Goal: Information Seeking & Learning: Check status

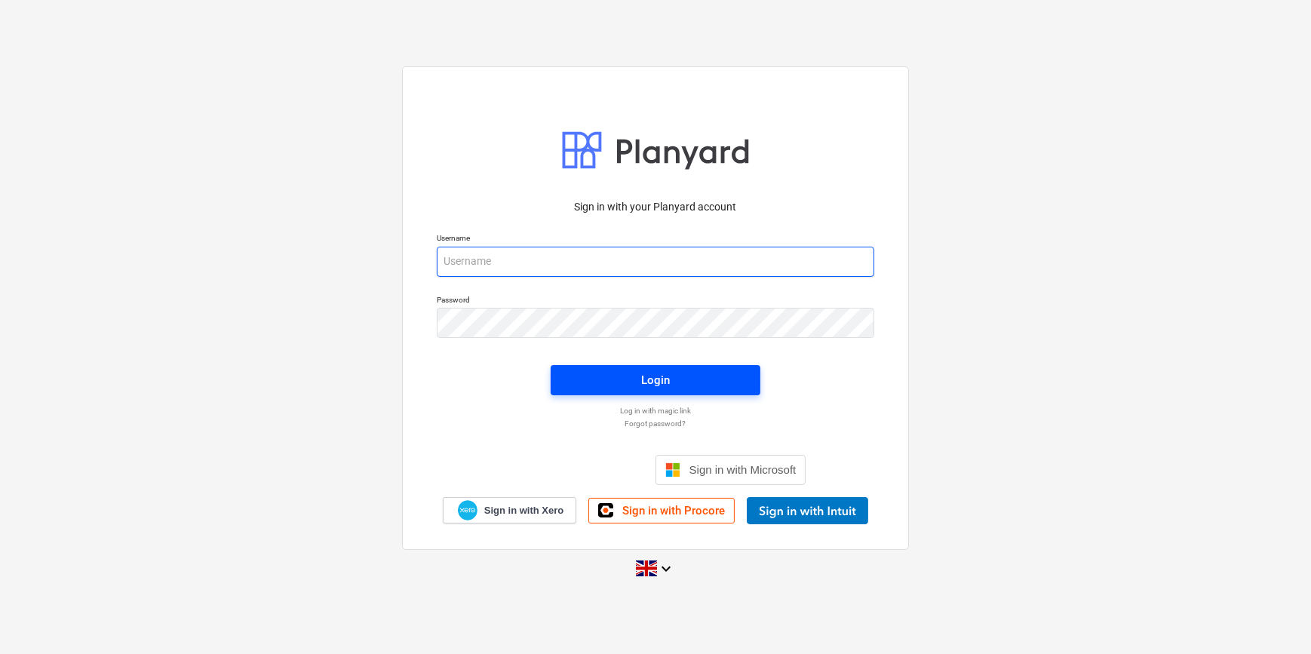
type input "[EMAIL_ADDRESS][DOMAIN_NAME]"
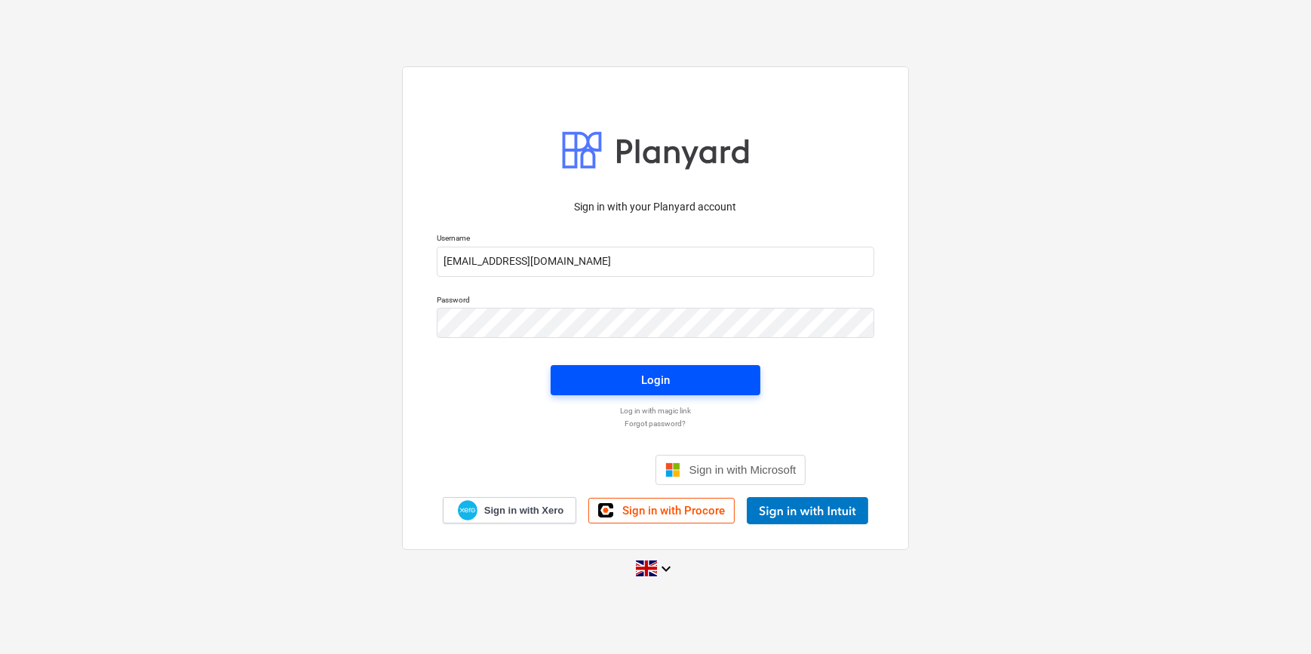
click at [659, 370] on div "Login" at bounding box center [655, 380] width 29 height 20
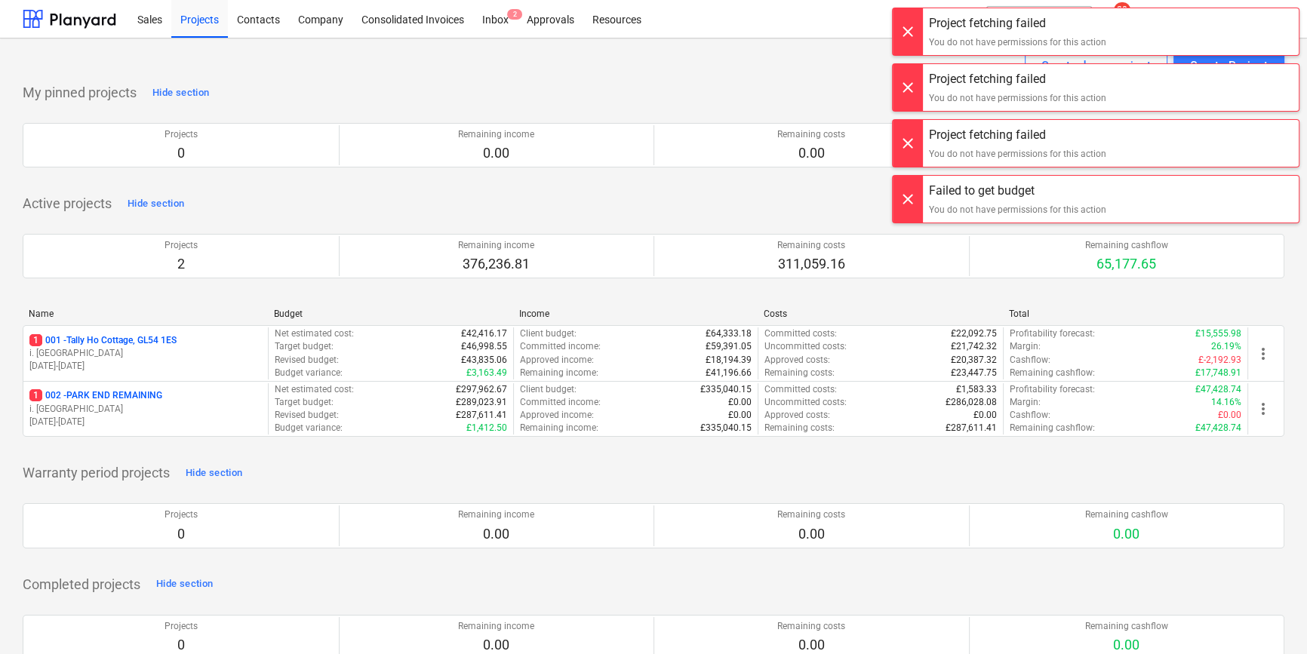
click at [916, 20] on div at bounding box center [907, 31] width 30 height 47
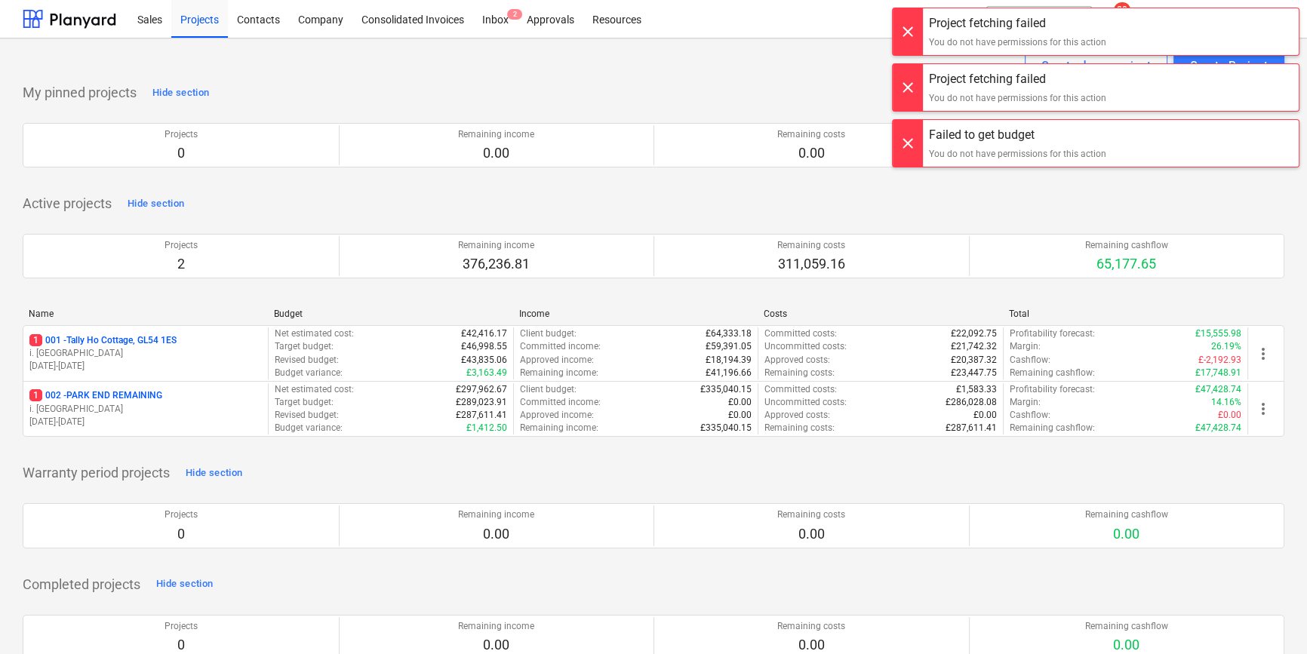
click at [901, 35] on div at bounding box center [907, 31] width 30 height 47
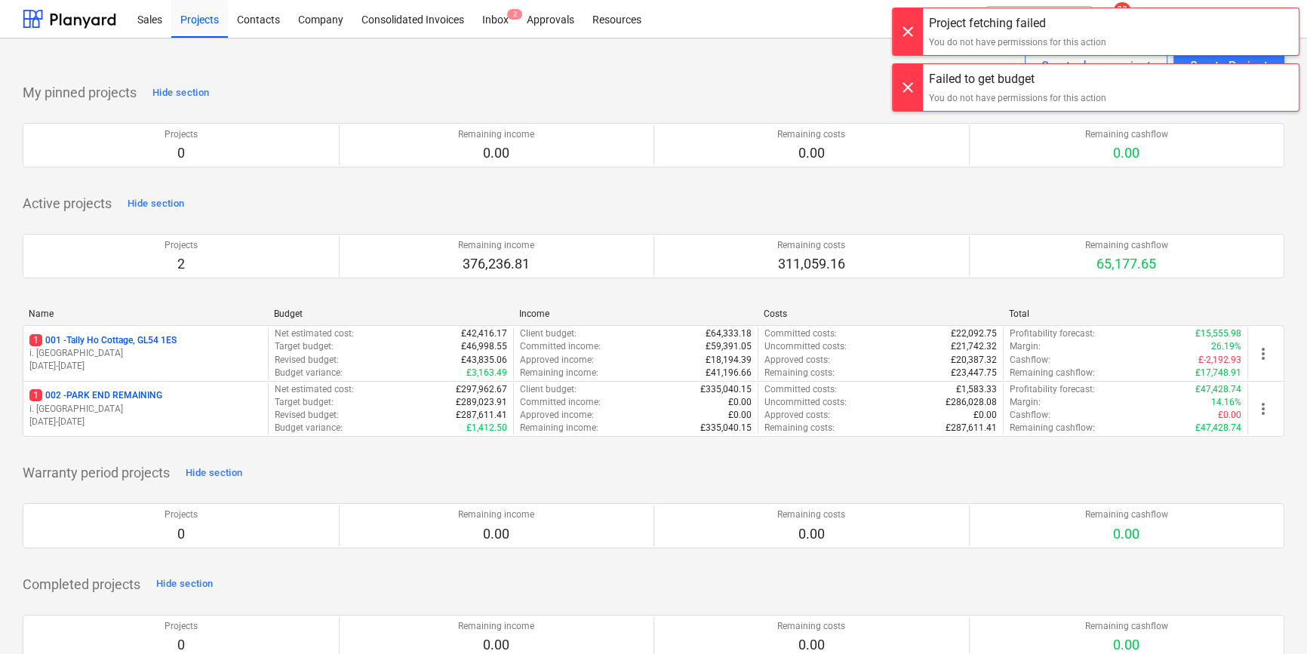
click at [904, 34] on div at bounding box center [907, 31] width 30 height 47
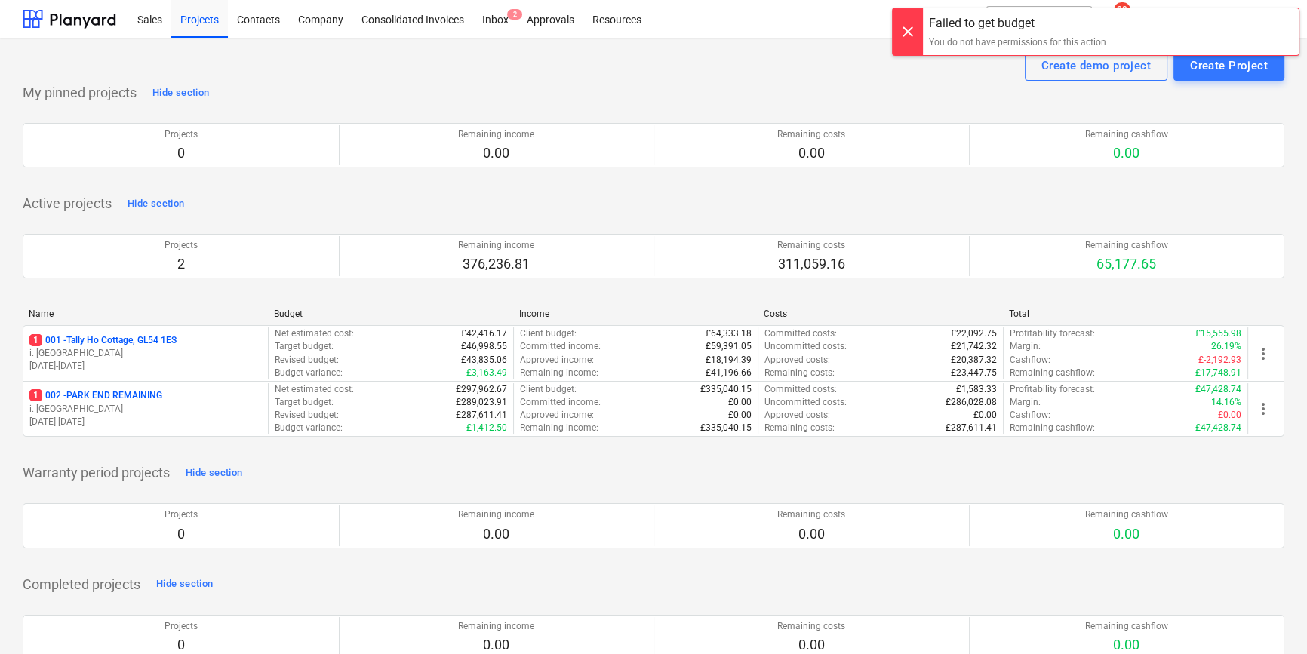
click at [901, 42] on div at bounding box center [907, 31] width 30 height 47
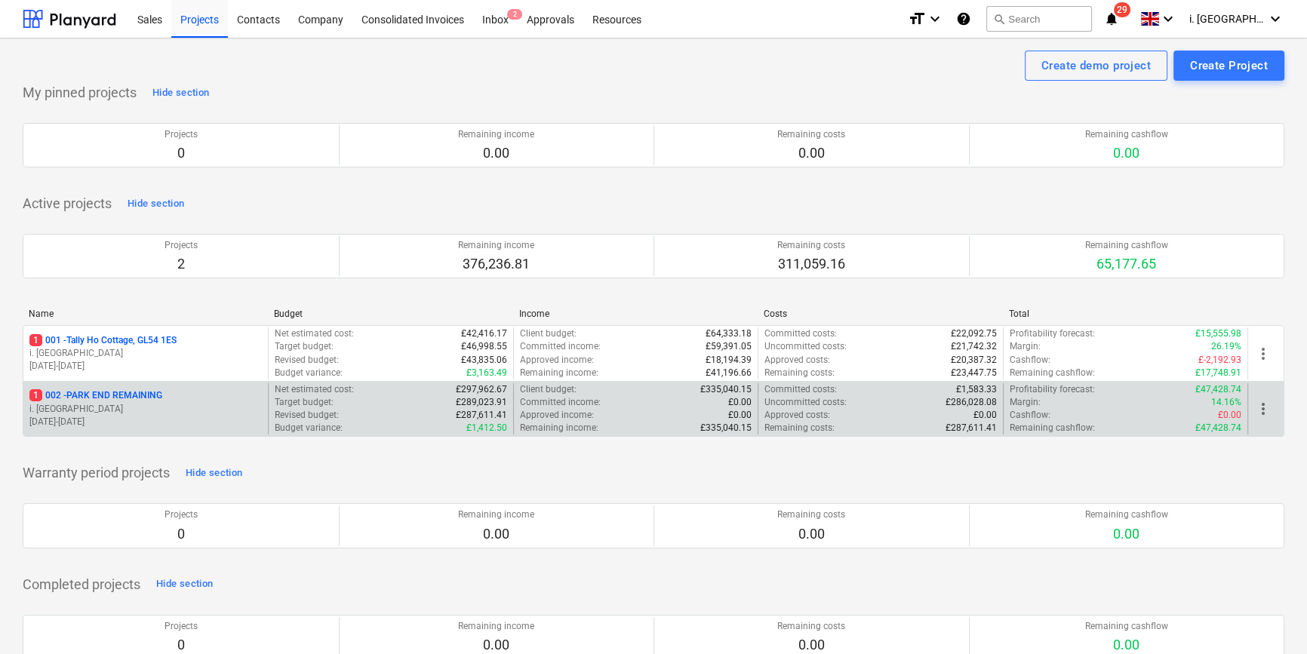
click at [124, 397] on p "1 002 - PARK END REMAINING" at bounding box center [95, 395] width 133 height 13
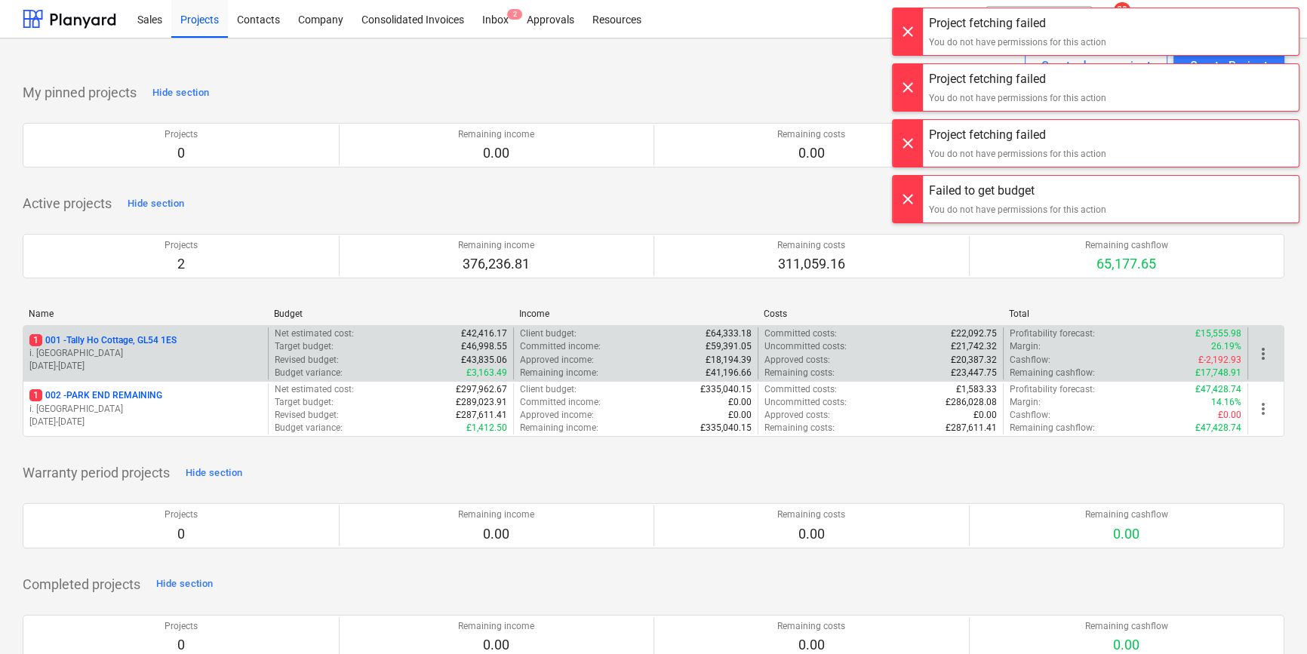
click at [167, 337] on p "1 001 - Tally Ho Cottage, GL54 1ES" at bounding box center [102, 340] width 147 height 13
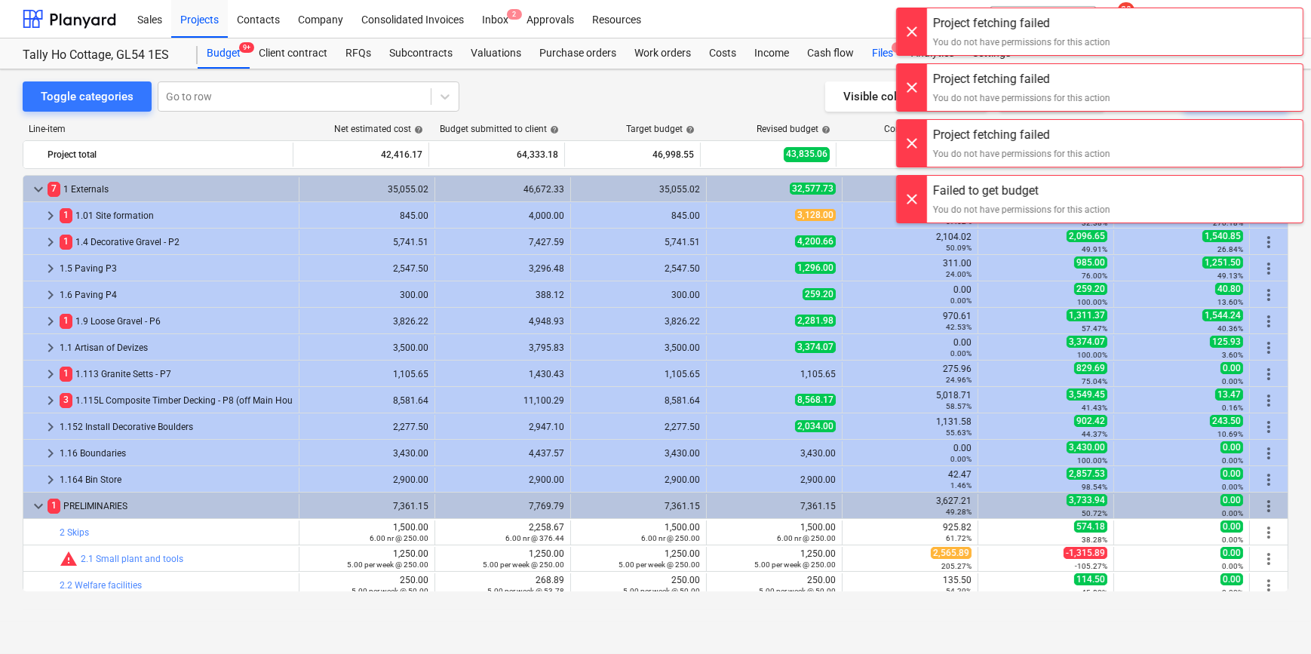
drag, startPoint x: 919, startPoint y: 30, endPoint x: 895, endPoint y: 53, distance: 32.5
click at [918, 30] on div at bounding box center [912, 31] width 30 height 47
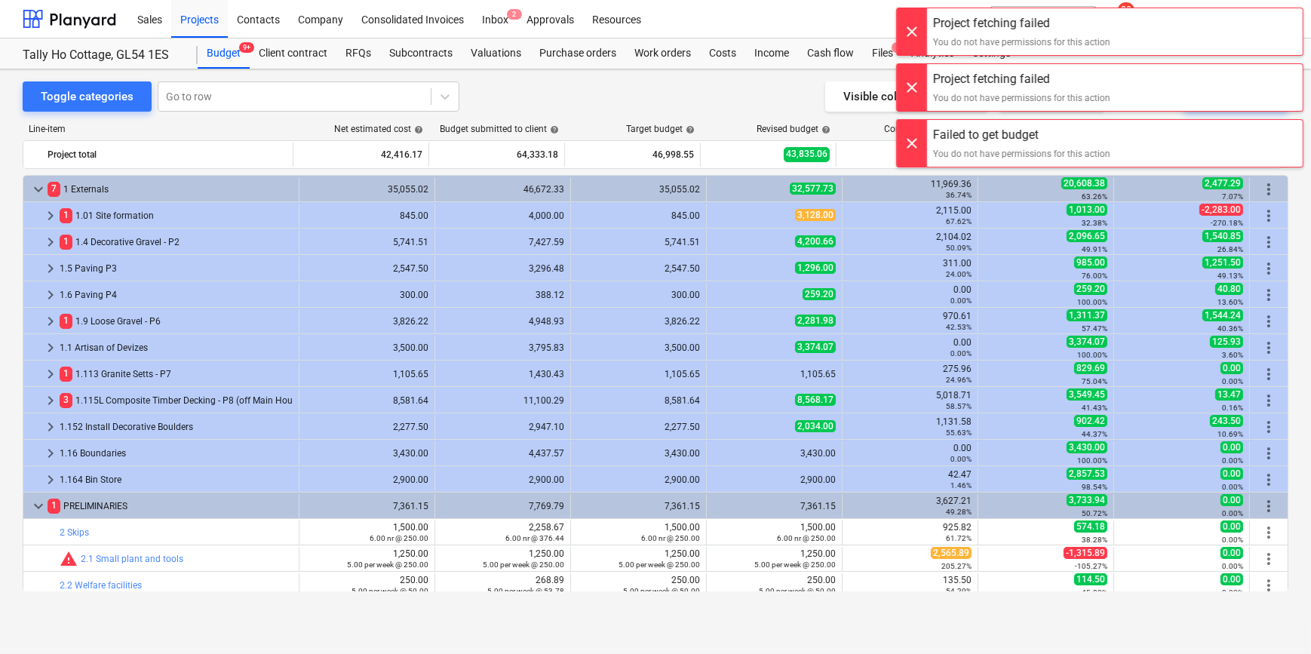
click at [913, 36] on div at bounding box center [912, 31] width 30 height 47
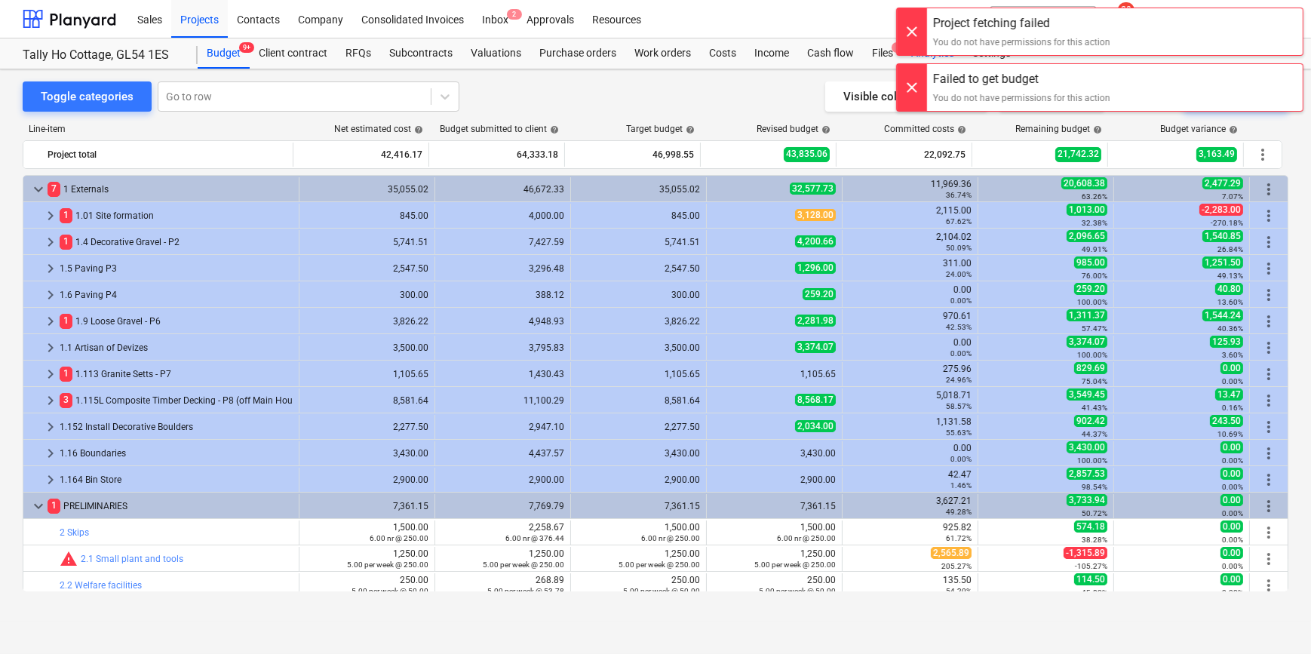
drag, startPoint x: 916, startPoint y: 57, endPoint x: 916, endPoint y: 42, distance: 14.3
click at [916, 55] on div "Sales Projects Contacts Company Consolidated Invoices Inbox 2 Approvals Resourc…" at bounding box center [655, 327] width 1311 height 654
click at [916, 33] on div at bounding box center [912, 31] width 30 height 47
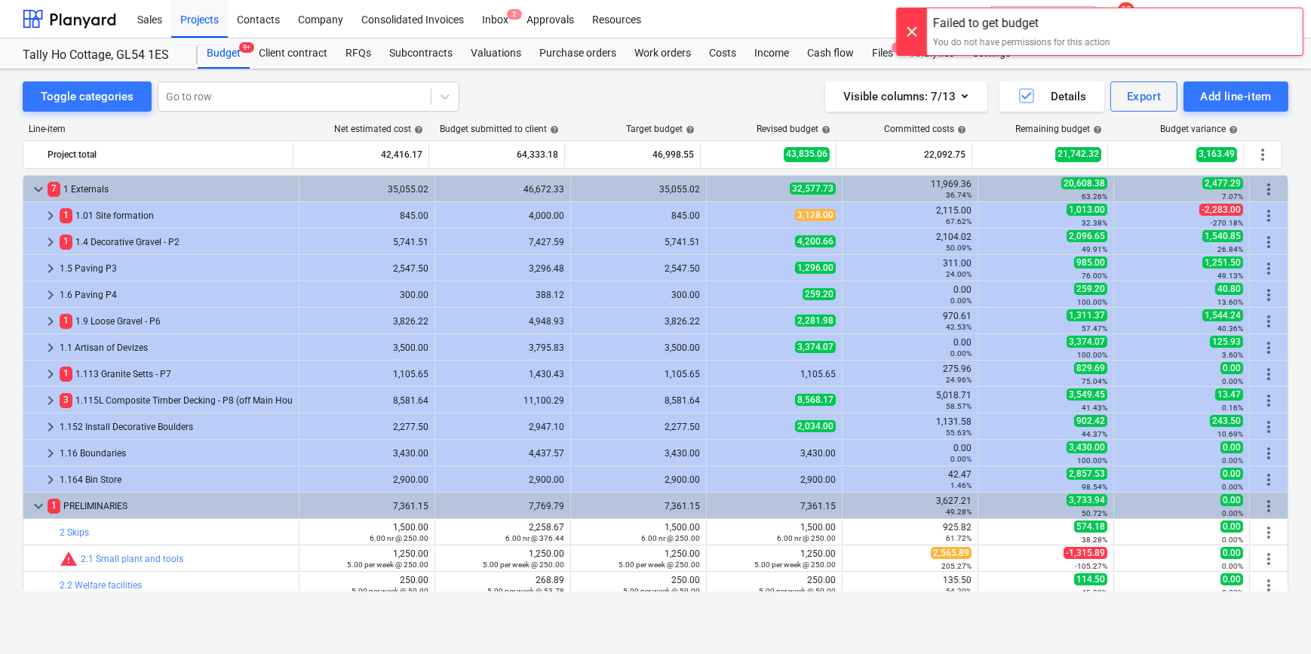
click at [905, 43] on div at bounding box center [912, 31] width 30 height 47
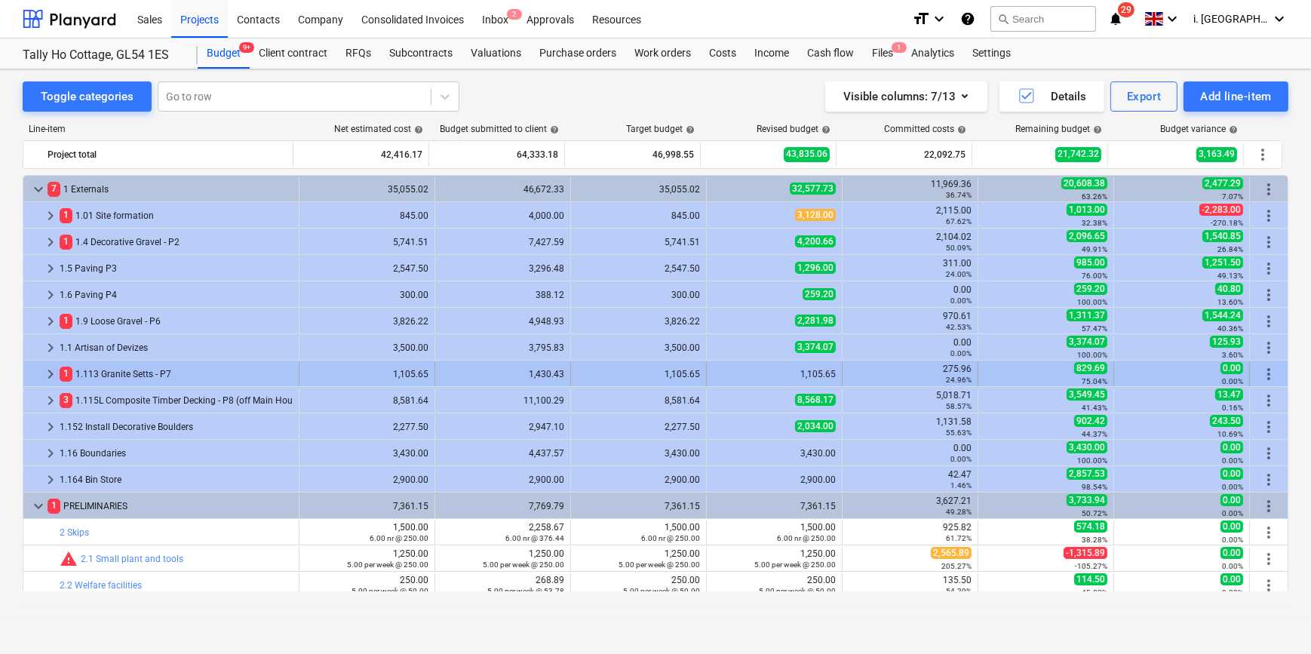
click at [115, 370] on div "1 1.113 Granite Setts - P7" at bounding box center [176, 374] width 233 height 24
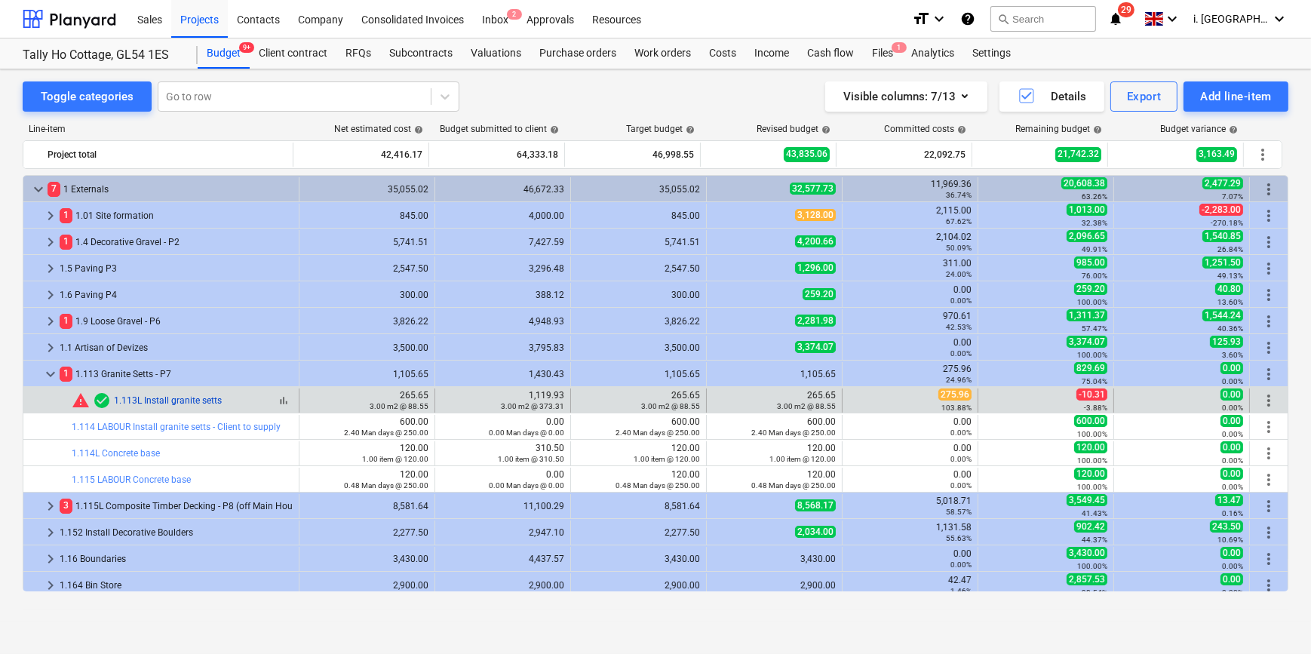
click at [199, 397] on link "1.113L Install granite setts" at bounding box center [168, 400] width 108 height 11
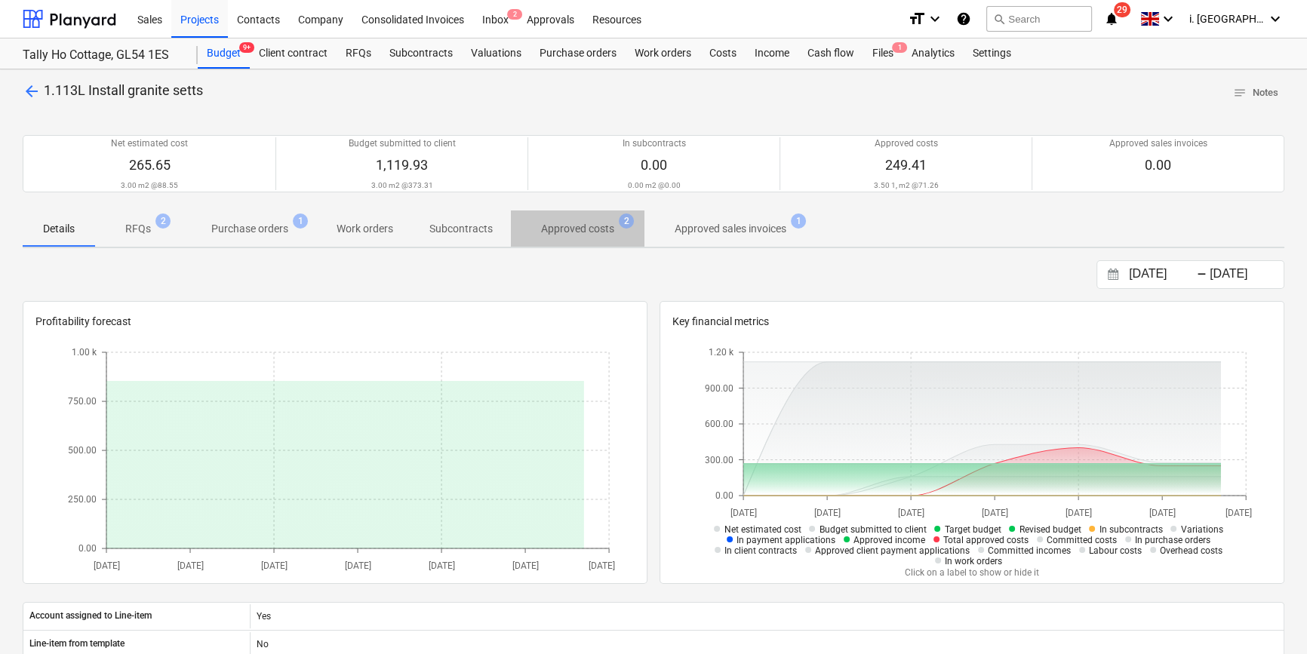
click at [578, 231] on p "Approved costs" at bounding box center [577, 229] width 73 height 16
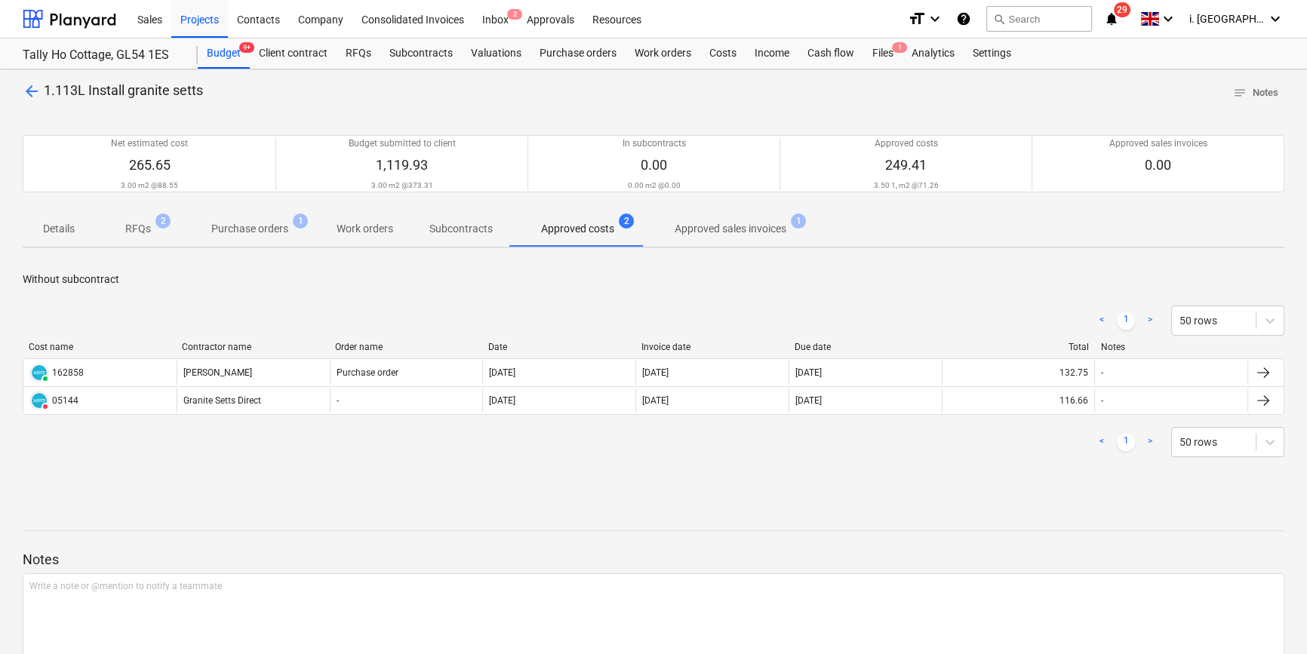
click at [697, 226] on p "Approved sales invoices" at bounding box center [730, 229] width 112 height 16
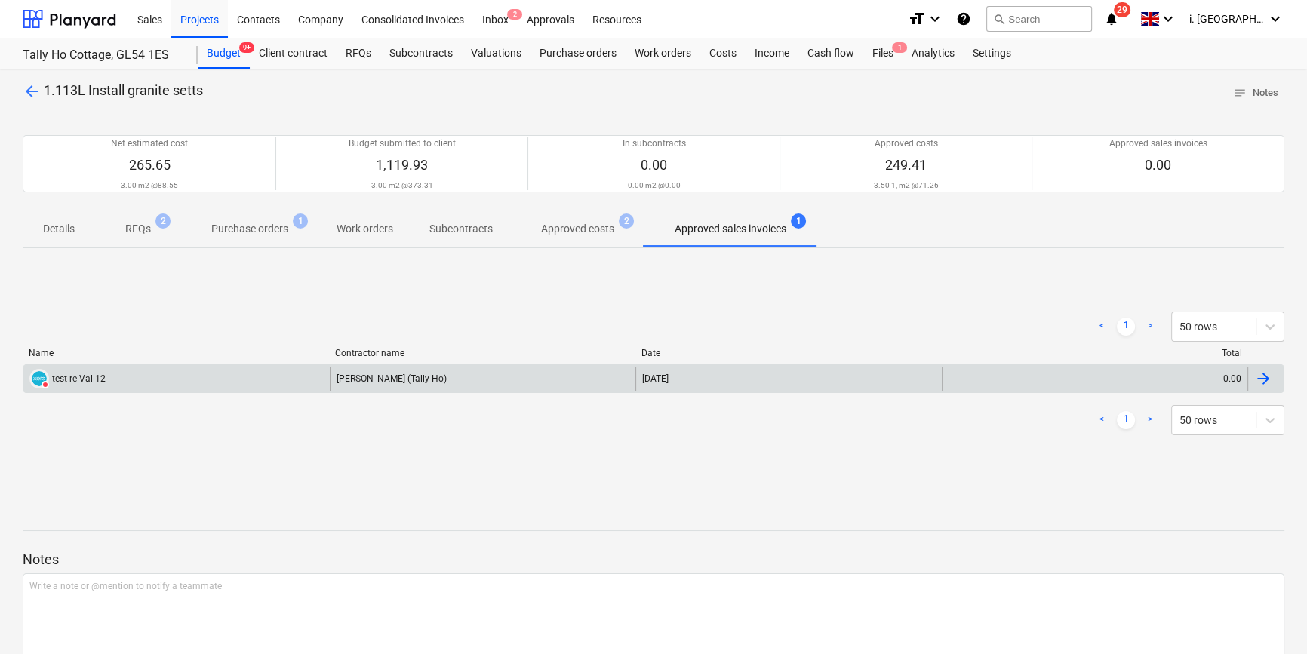
click at [96, 375] on div "test re Val 12" at bounding box center [79, 378] width 54 height 11
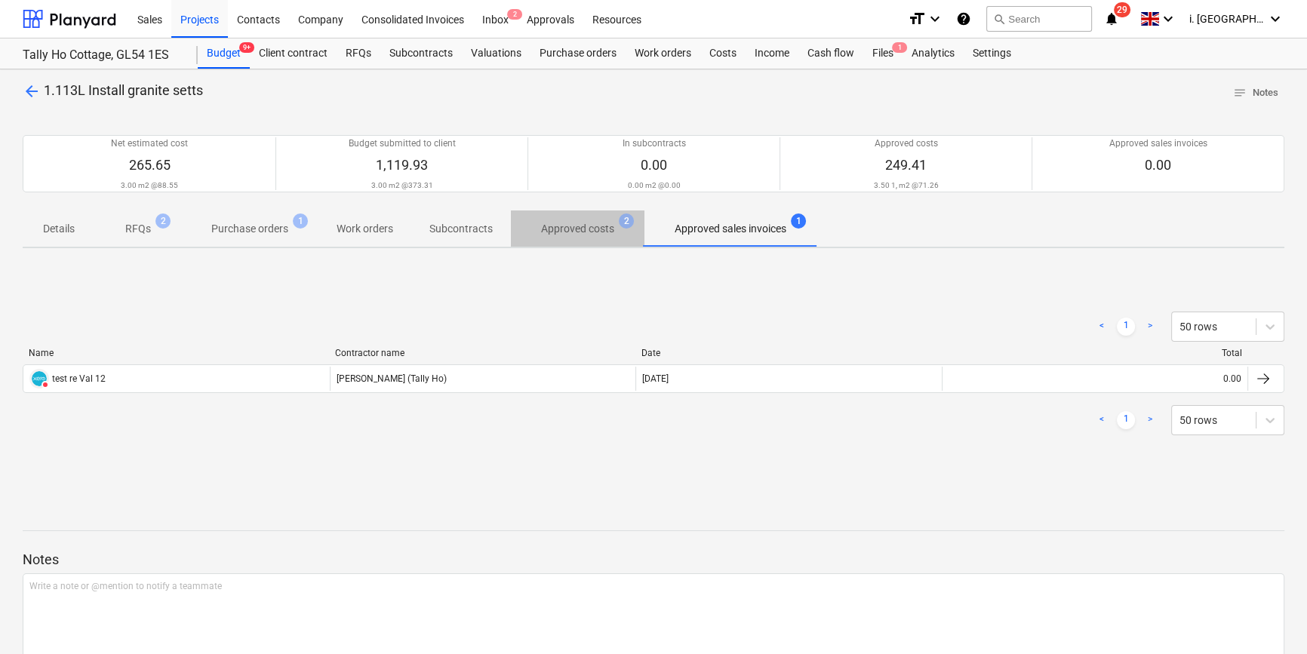
click at [583, 234] on p "Approved costs" at bounding box center [577, 229] width 73 height 16
